Goal: Task Accomplishment & Management: Complete application form

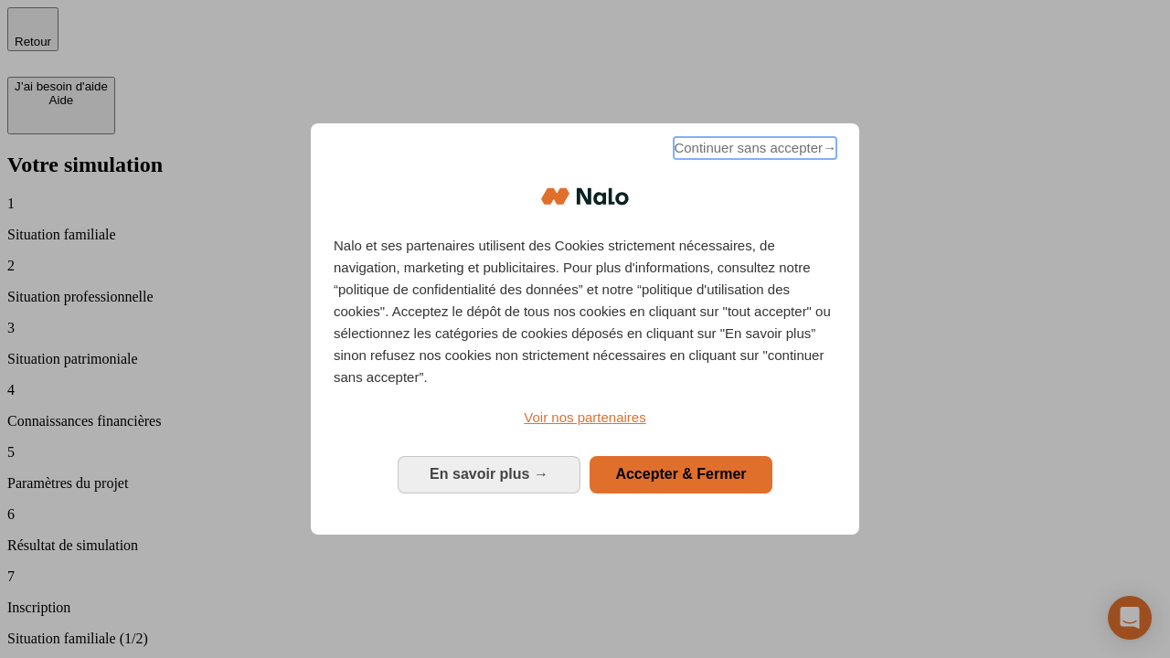
click at [753, 151] on span "Continuer sans accepter →" at bounding box center [754, 148] width 163 height 22
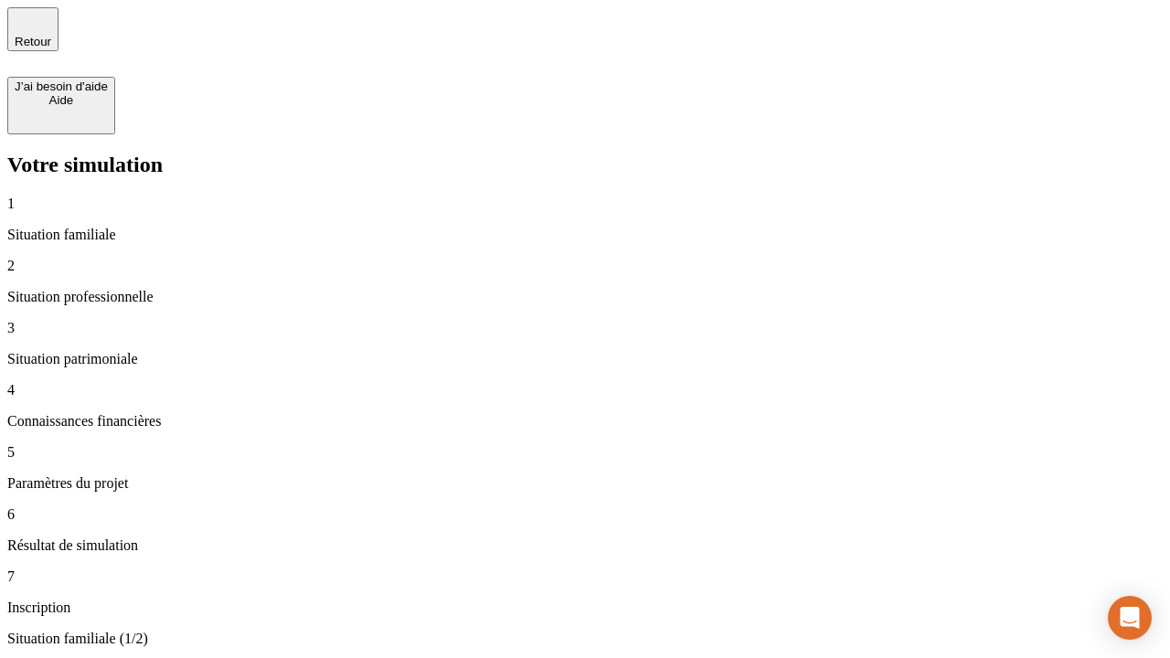
type input "30 000"
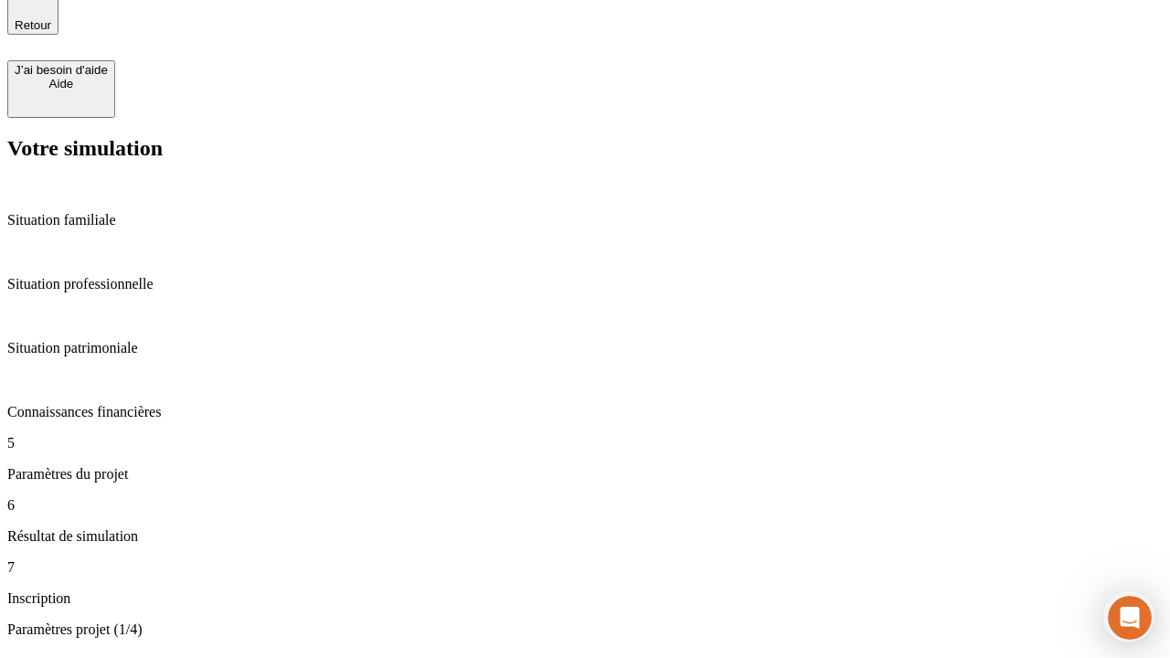
scroll to position [57, 0]
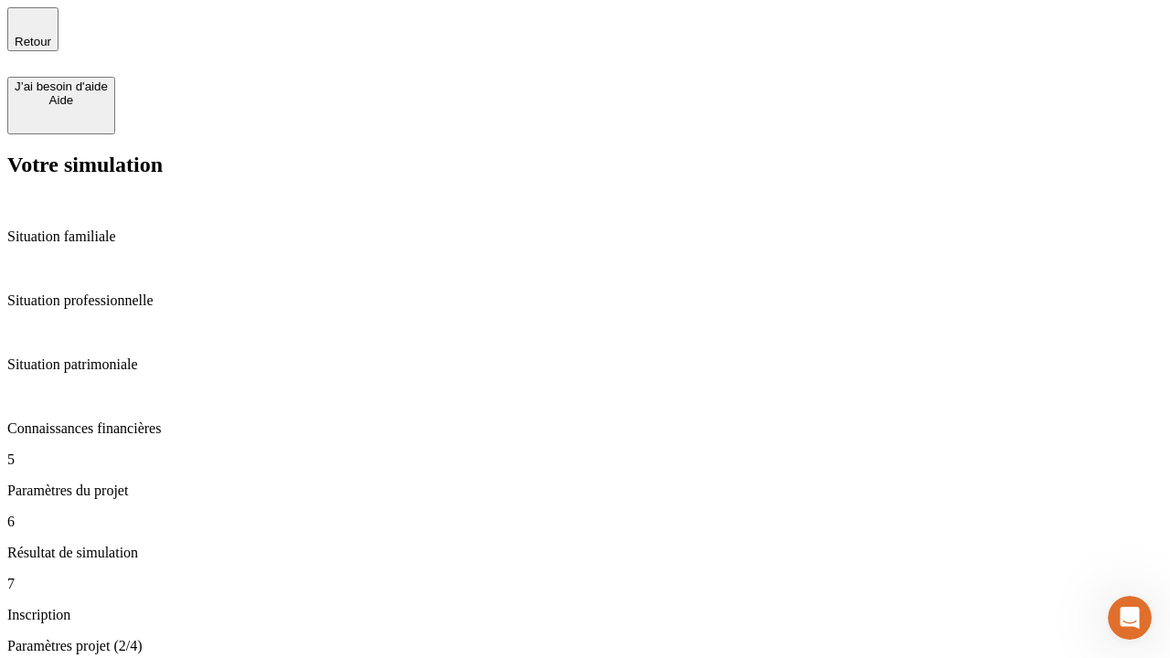
type input "25"
type input "64"
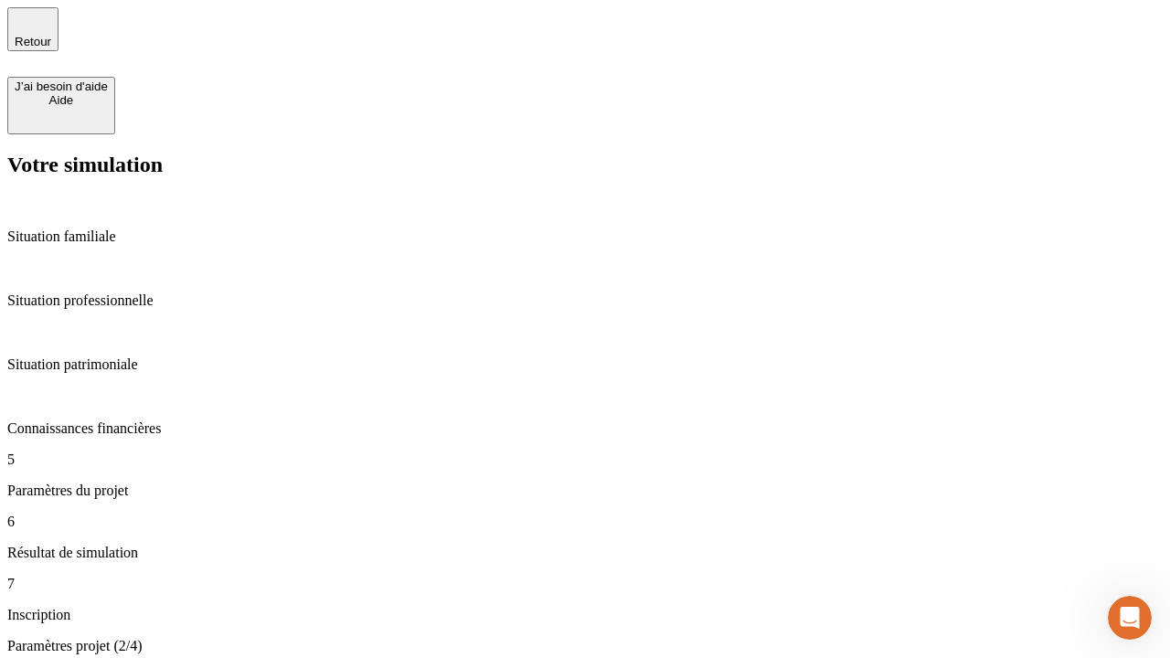
type input "1 000"
type input "640"
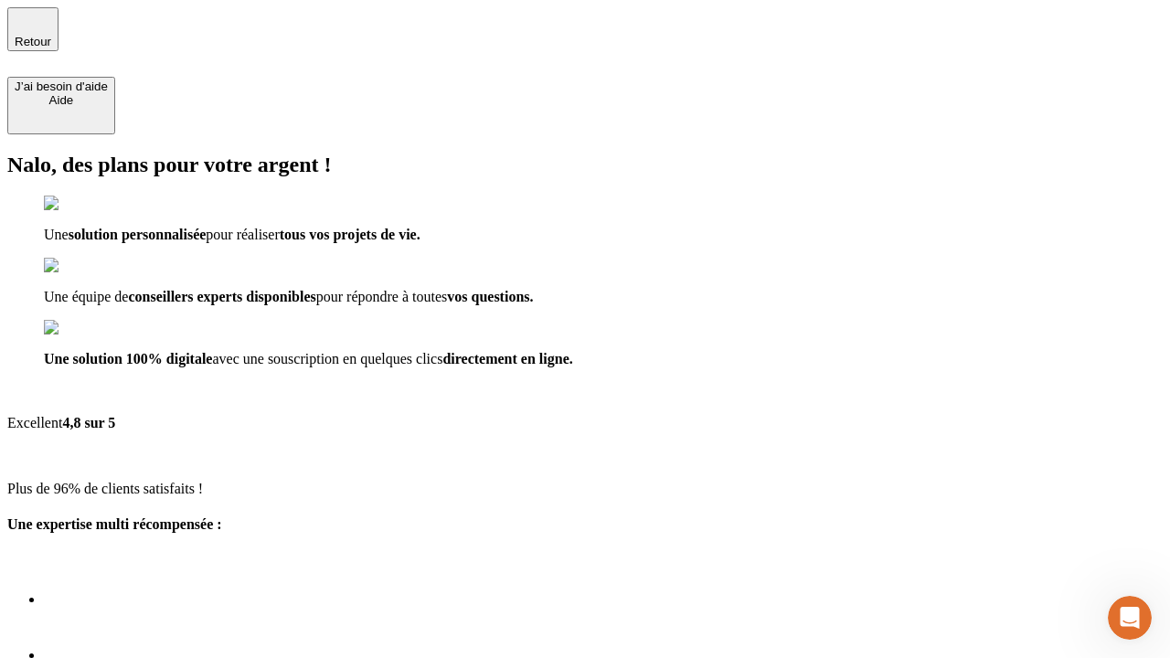
type input "[EMAIL_ADDRESS][PERSON_NAME][DOMAIN_NAME]"
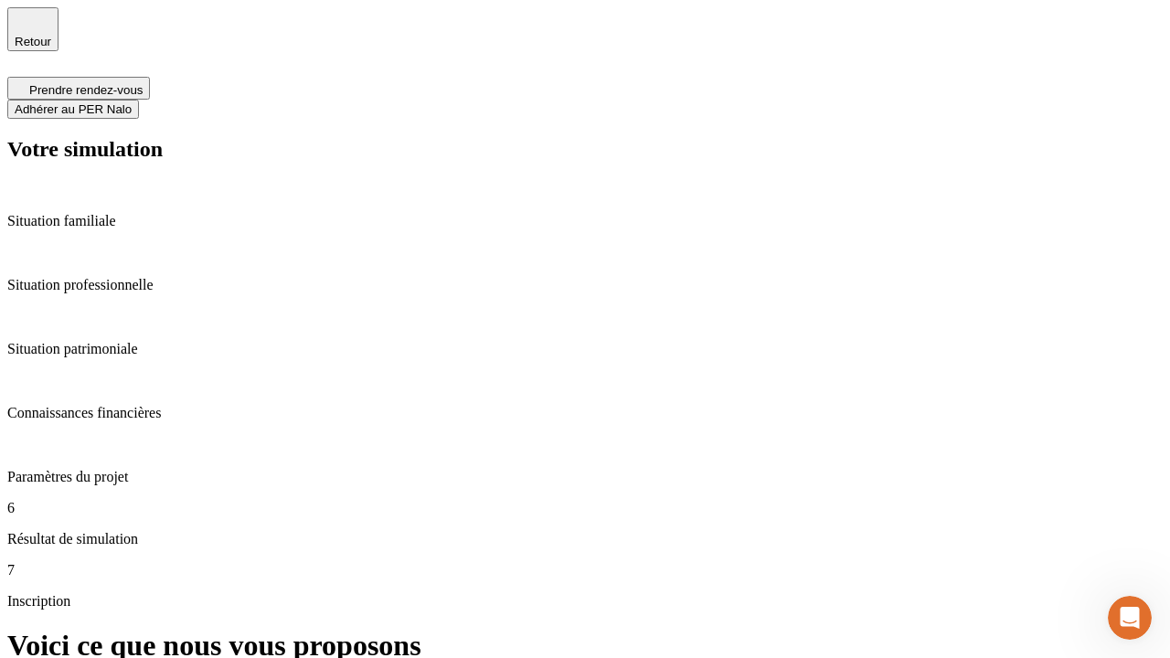
click at [132, 102] on span "Adhérer au PER Nalo" at bounding box center [73, 109] width 117 height 14
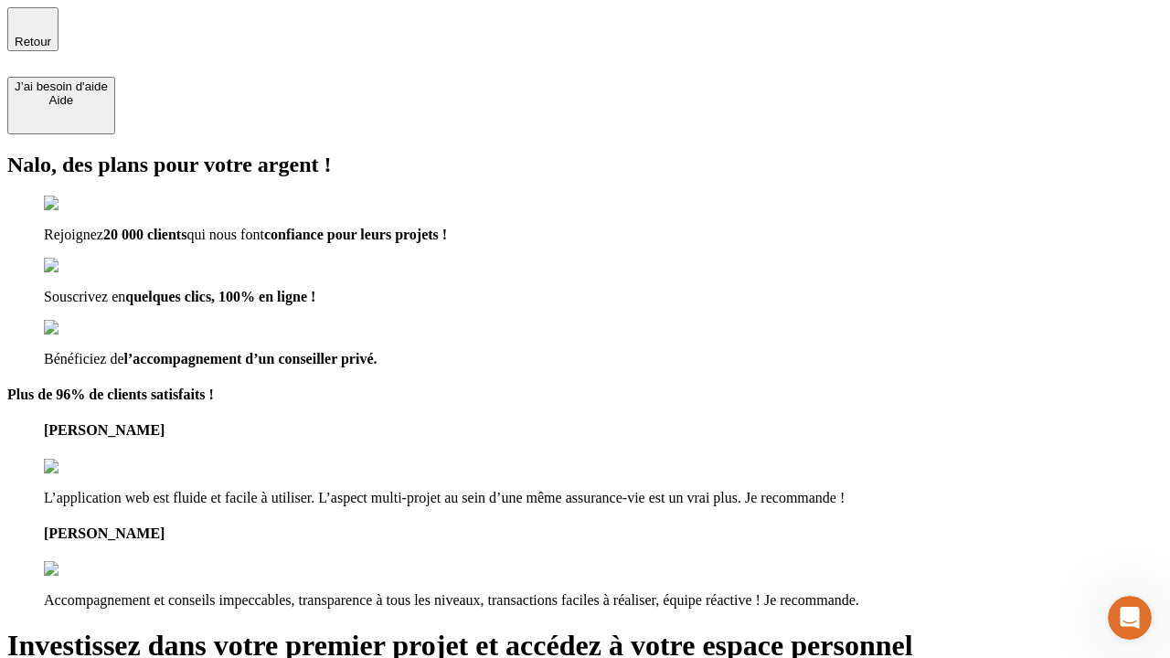
type input "abc"
